Goal: Task Accomplishment & Management: Complete application form

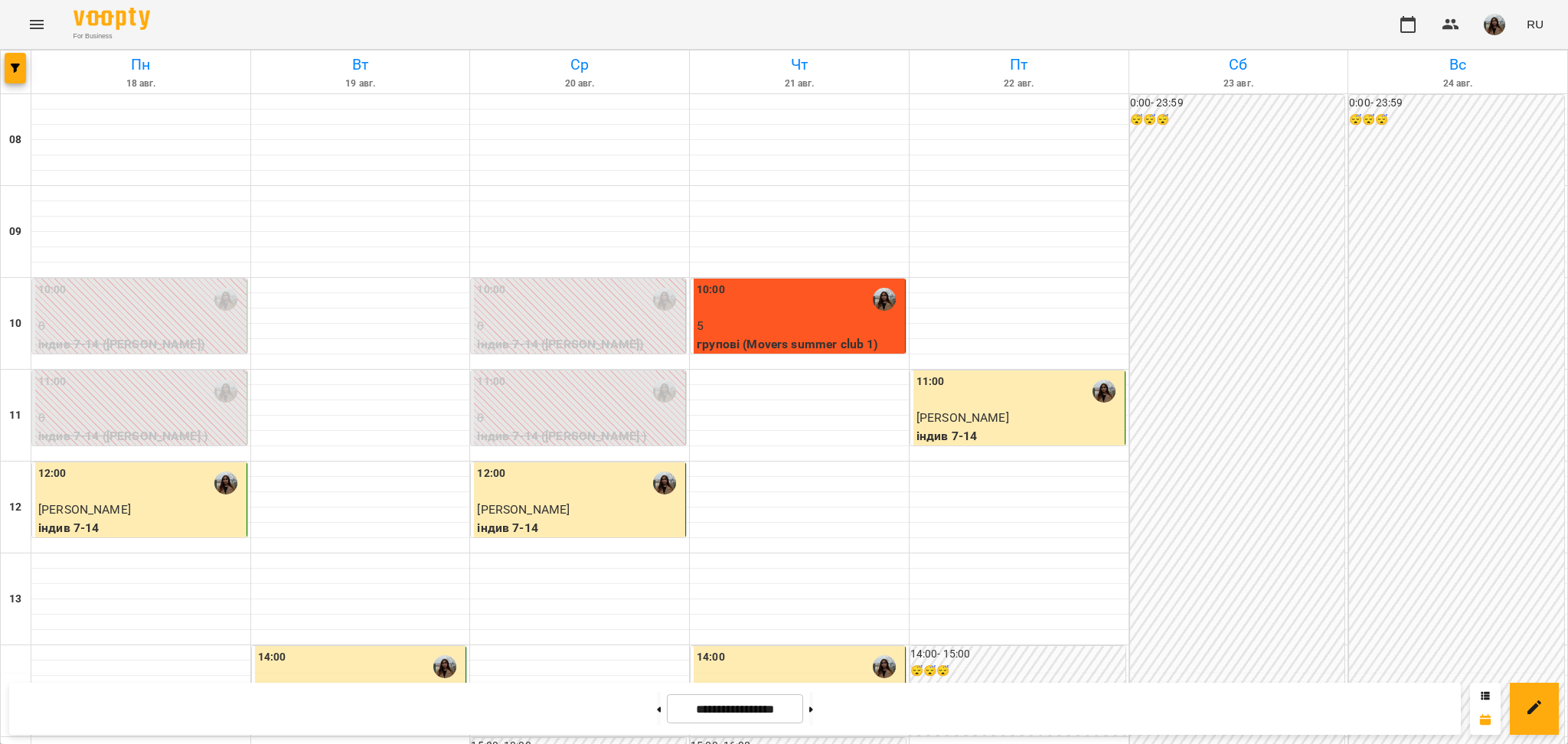
scroll to position [613, 0]
click at [813, 713] on button at bounding box center [811, 709] width 3 height 33
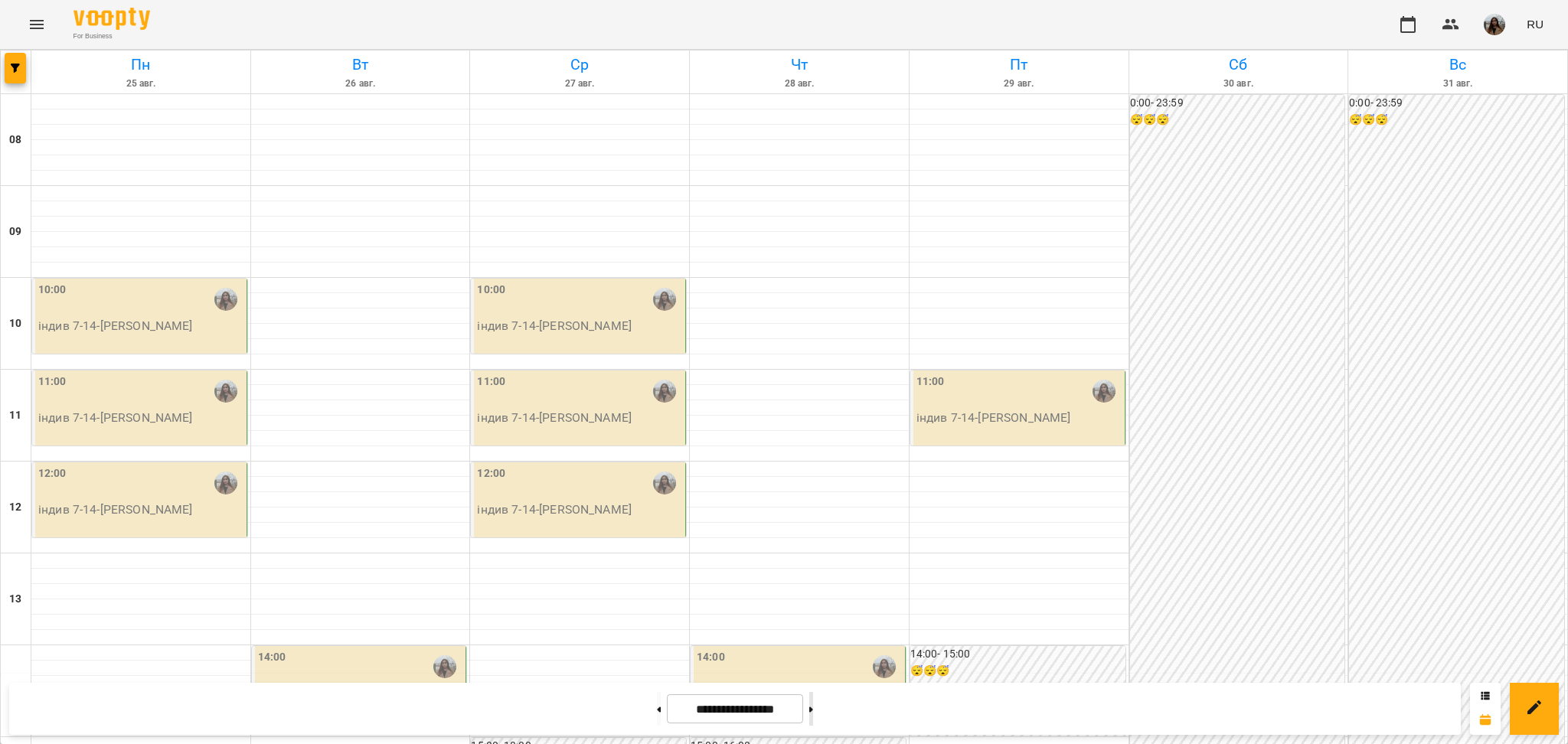
click at [813, 717] on button at bounding box center [811, 709] width 3 height 33
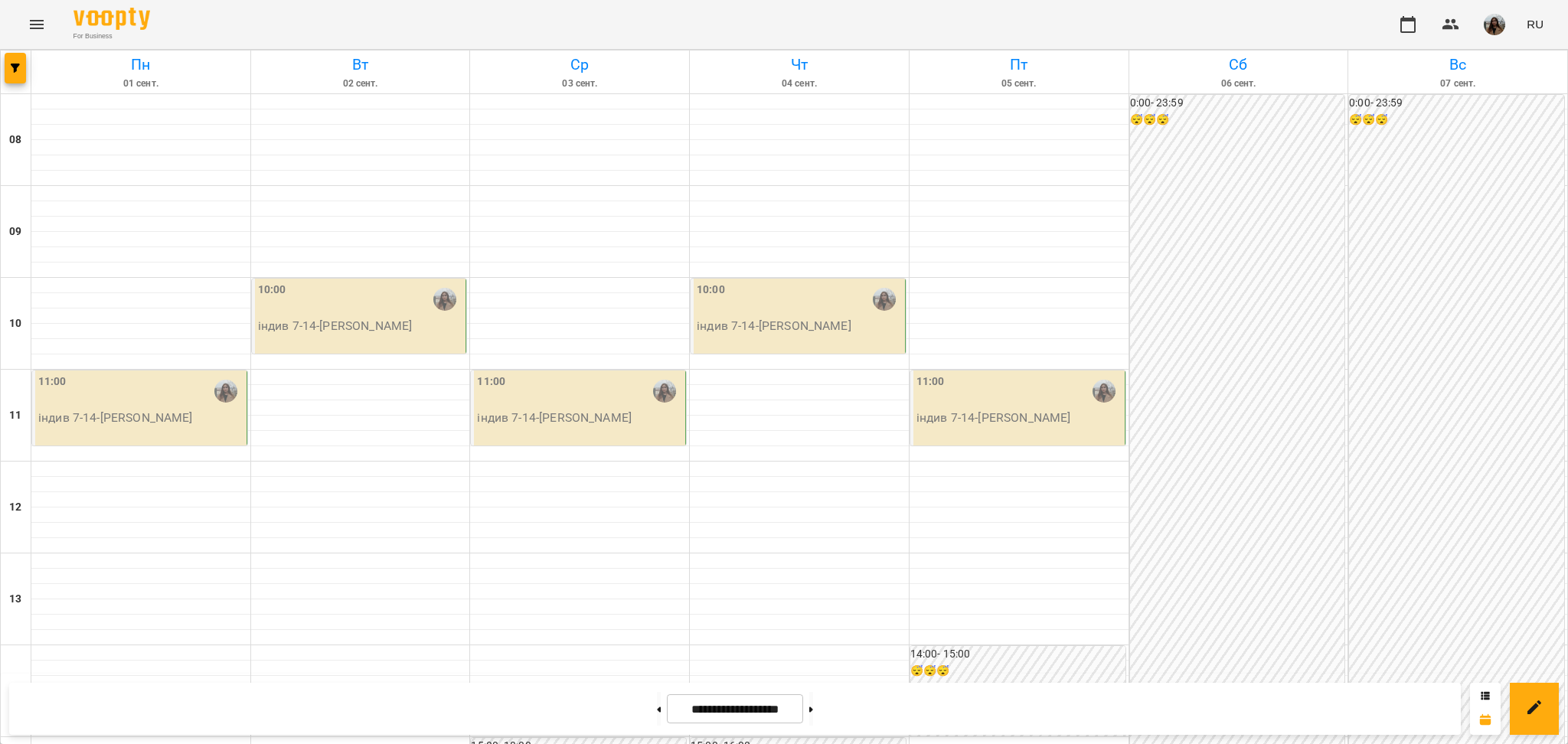
scroll to position [102, 0]
click at [657, 711] on button at bounding box center [659, 709] width 3 height 33
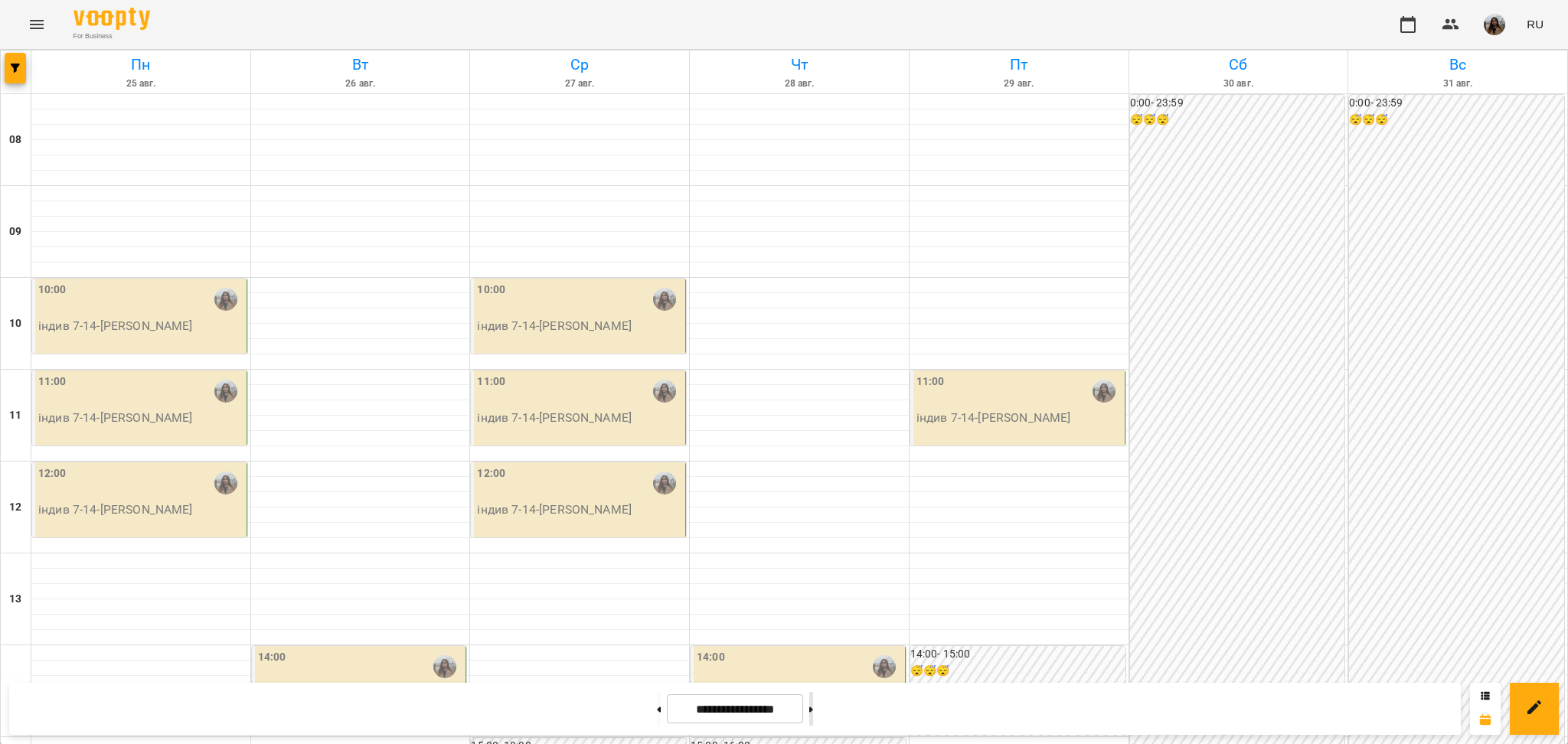
click at [813, 700] on button at bounding box center [811, 709] width 3 height 33
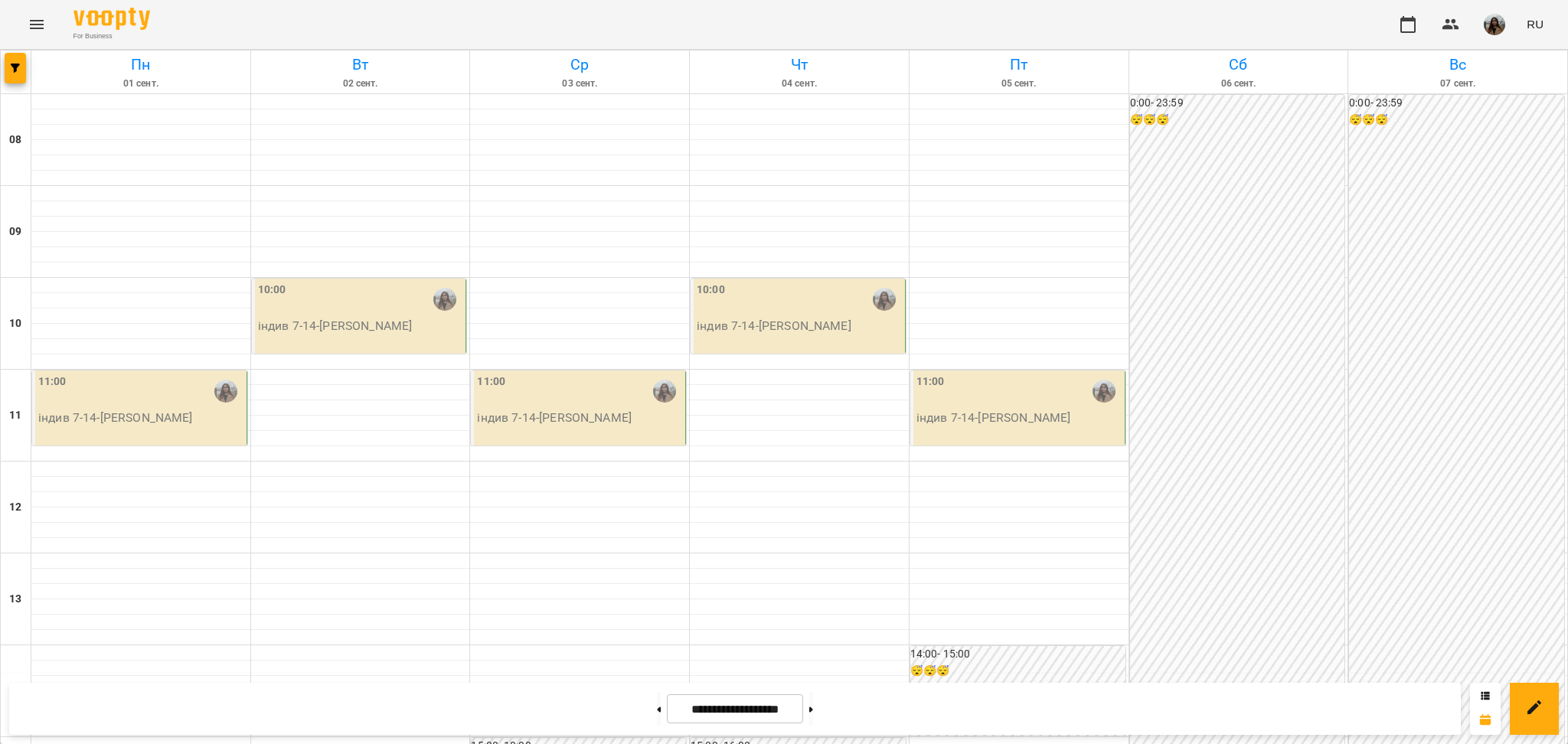
scroll to position [705, 0]
click at [657, 710] on button at bounding box center [659, 709] width 3 height 33
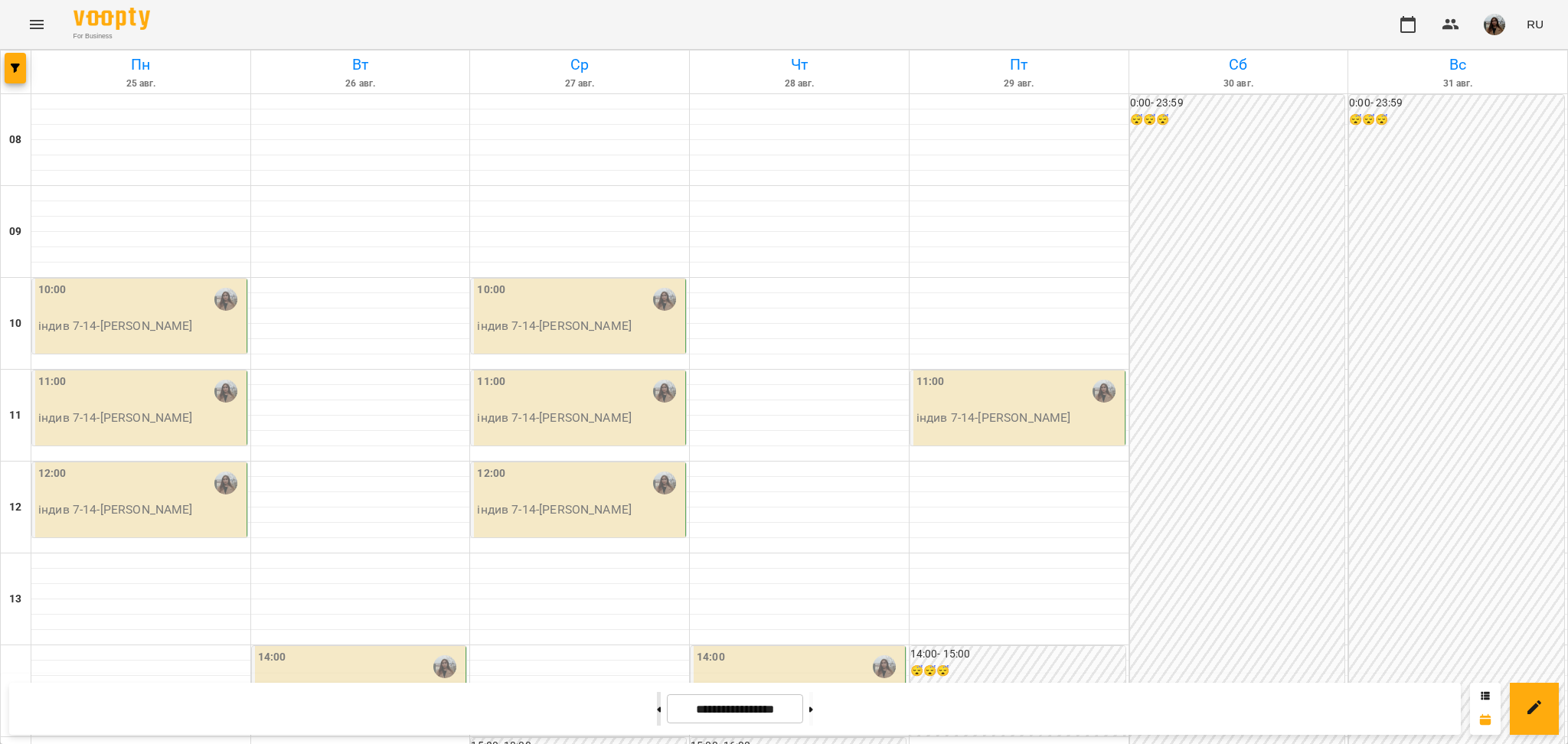
click at [657, 722] on button at bounding box center [659, 709] width 3 height 33
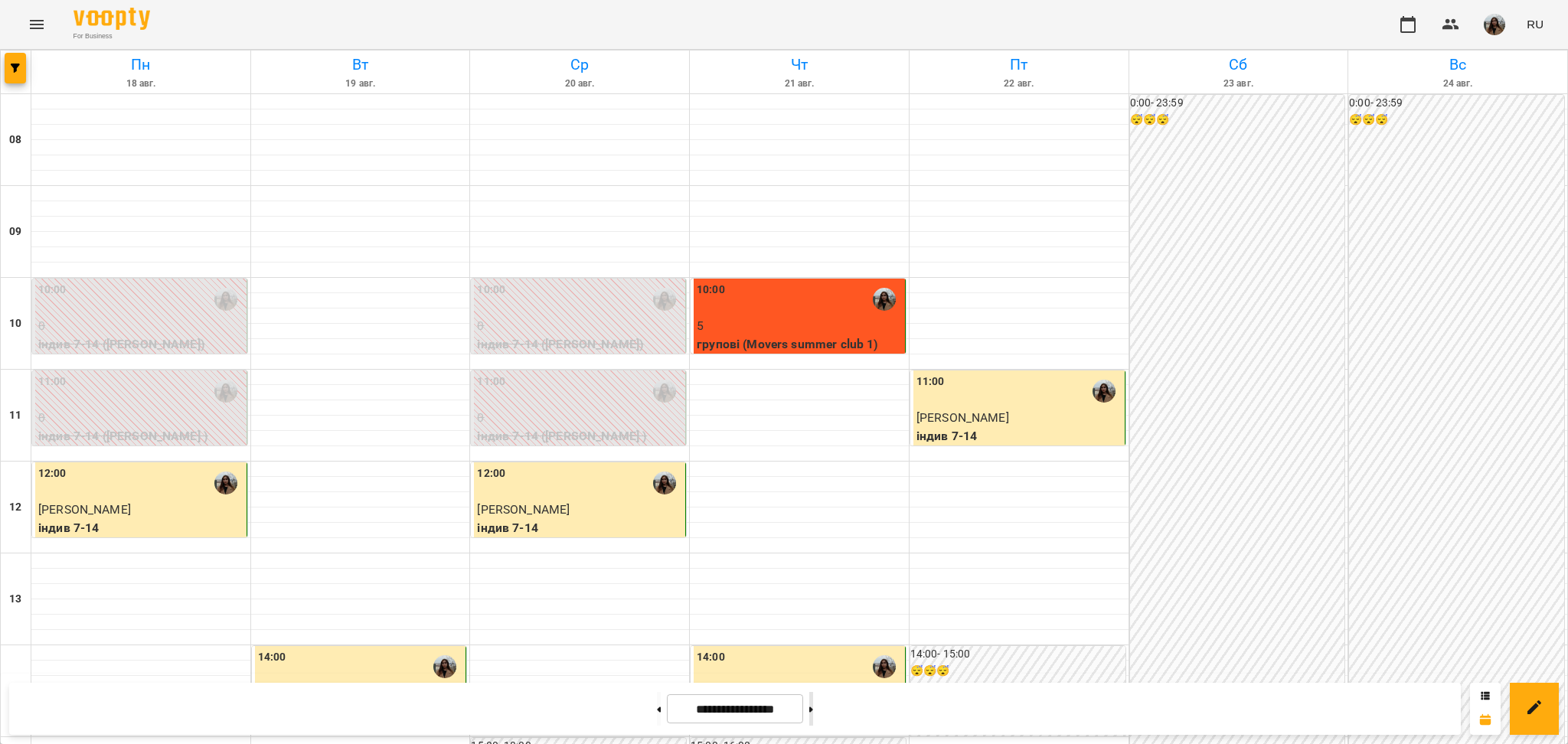
click at [813, 709] on button at bounding box center [811, 709] width 3 height 33
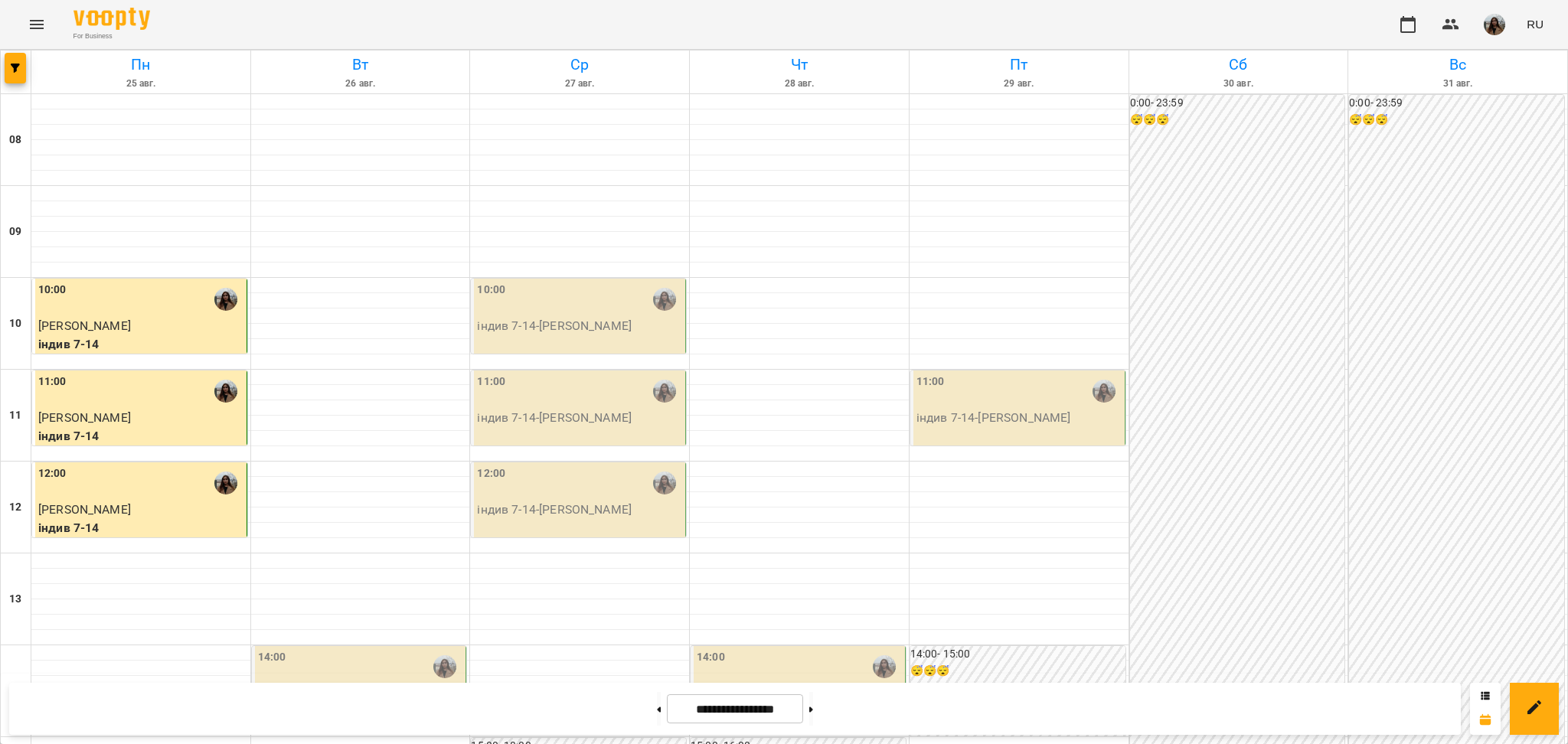
scroll to position [399, 0]
click at [813, 715] on button at bounding box center [811, 709] width 3 height 33
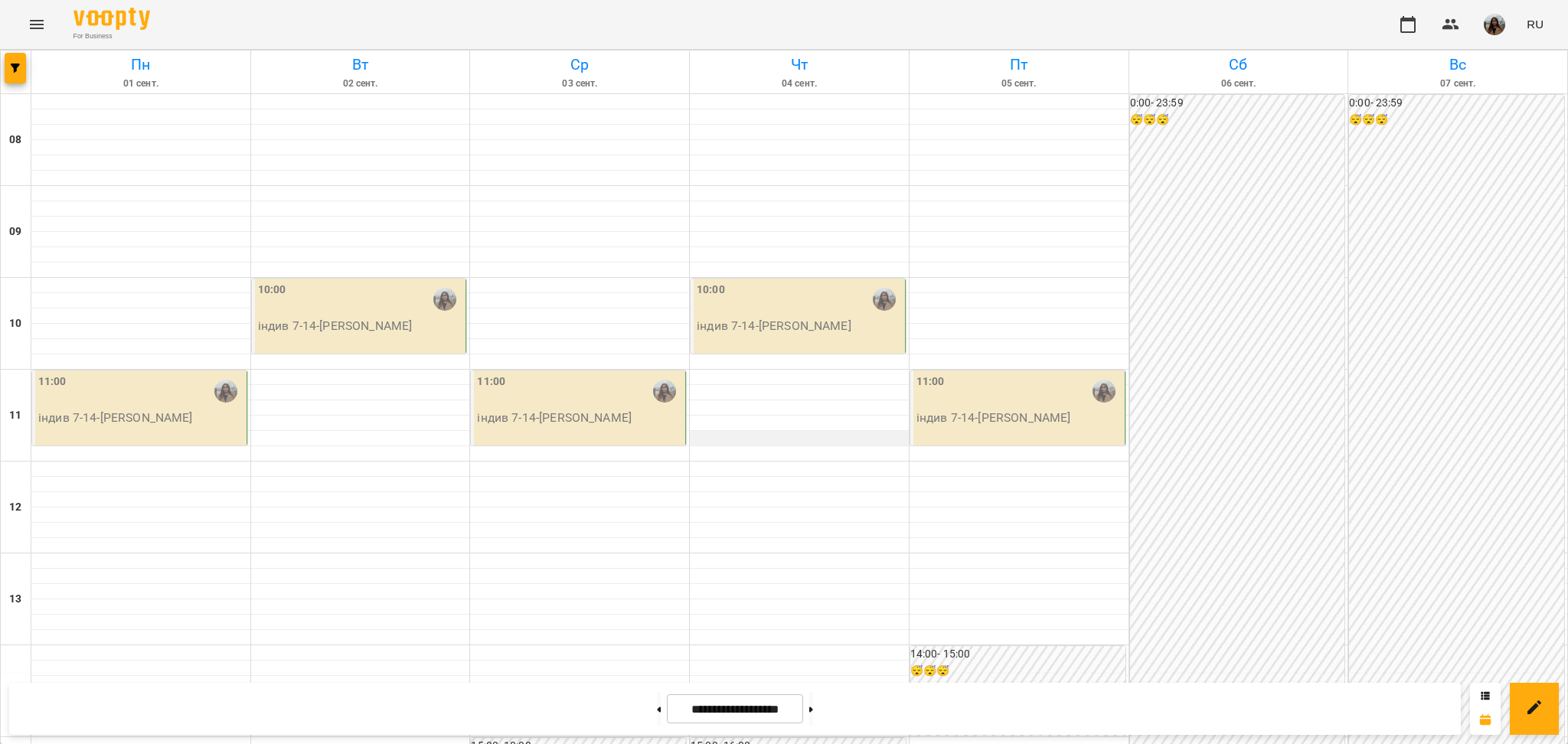
scroll to position [510, 0]
click at [657, 708] on button at bounding box center [659, 709] width 3 height 33
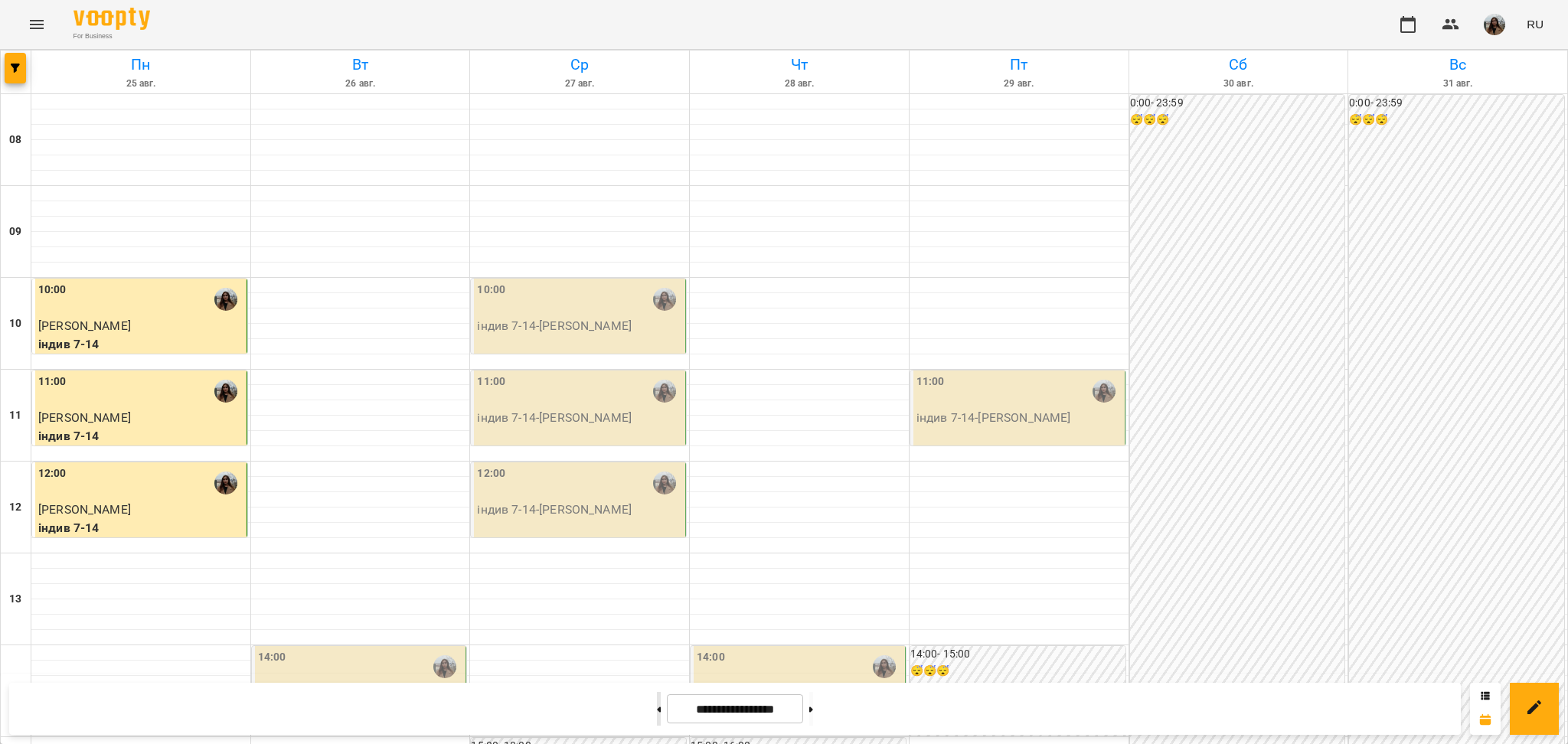
click at [657, 708] on button at bounding box center [659, 709] width 3 height 33
type input "**********"
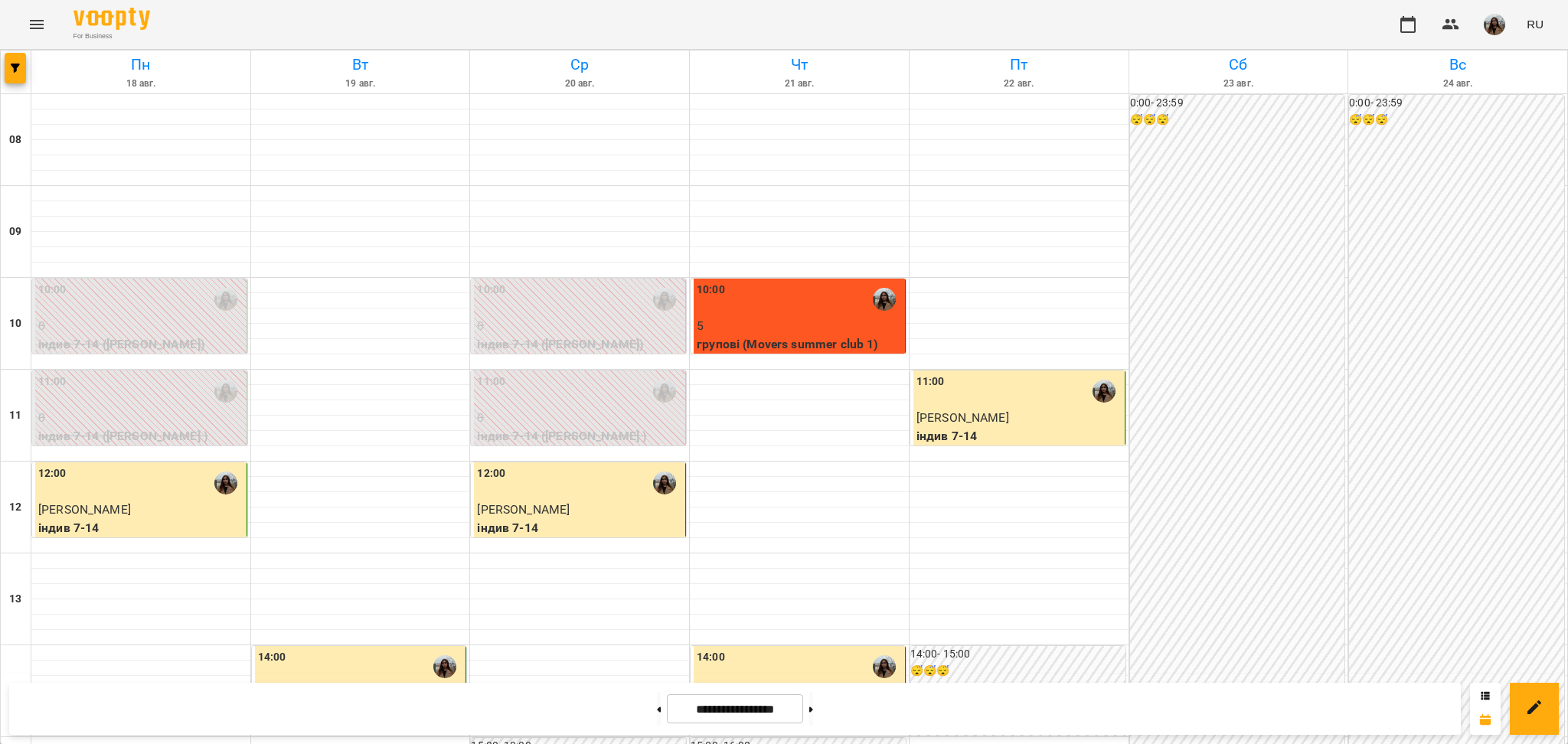
scroll to position [613, 0]
